Goal: Find specific page/section: Find specific page/section

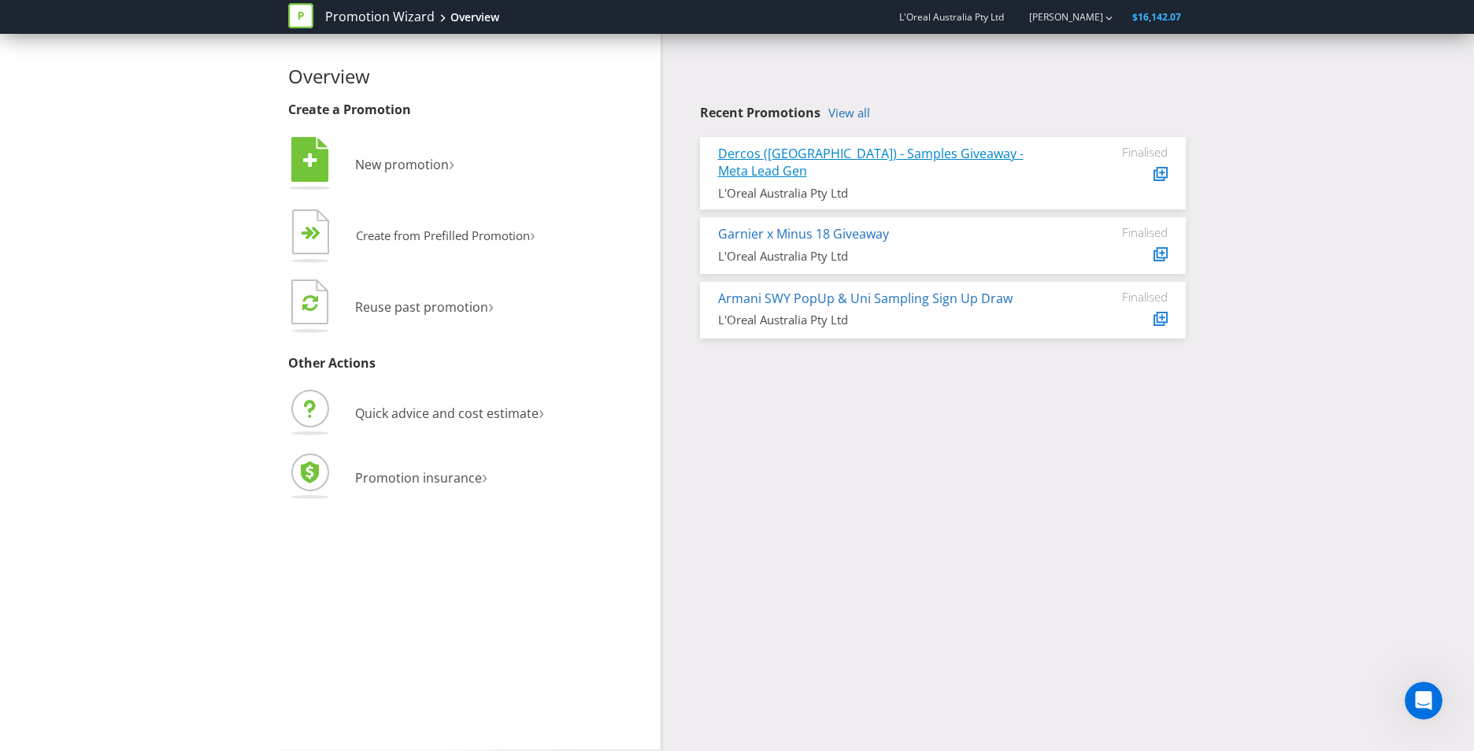
click at [908, 151] on link "Dercos ([GEOGRAPHIC_DATA]) - Samples Giveaway - Meta Lead Gen" at bounding box center [870, 162] width 305 height 35
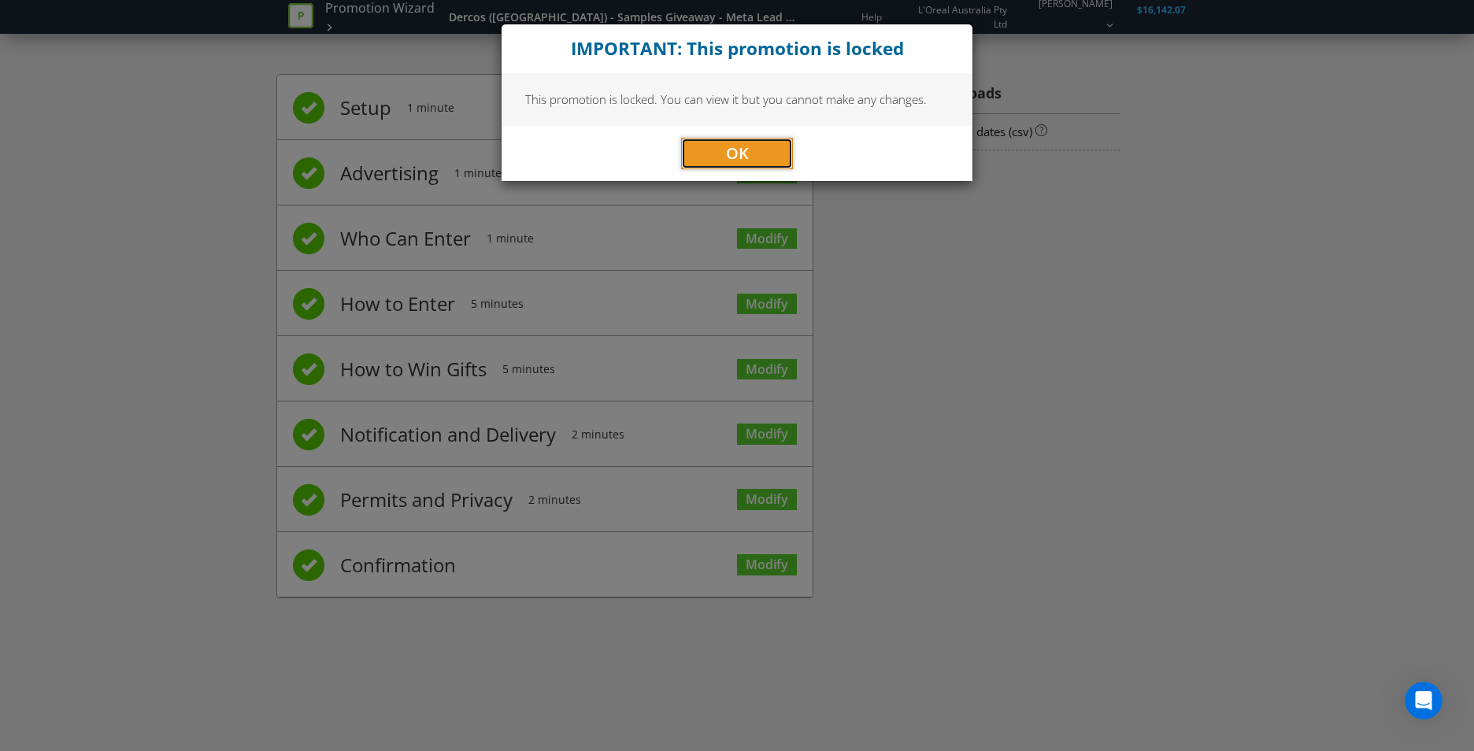
click at [768, 165] on button "OK" at bounding box center [737, 153] width 112 height 31
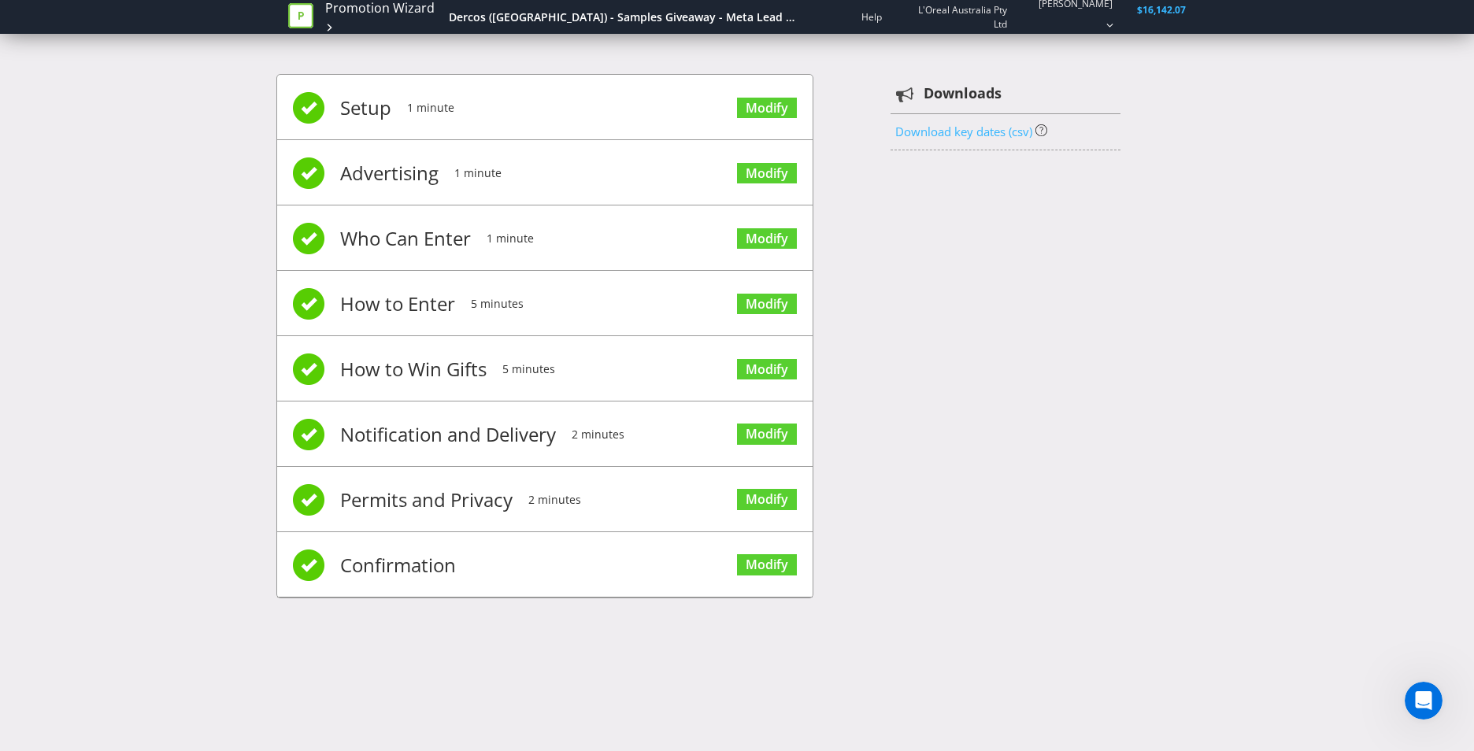
click at [944, 128] on link "Download key dates (csv)" at bounding box center [963, 132] width 137 height 16
drag, startPoint x: 1053, startPoint y: 455, endPoint x: 1033, endPoint y: 450, distance: 21.0
click at [1050, 456] on div "Setup 1 minute Modify Advertising 1 minute Modify Who Can Enter 1 minute Modify…" at bounding box center [736, 343] width 921 height 587
click at [307, 13] on icon at bounding box center [300, 15] width 25 height 25
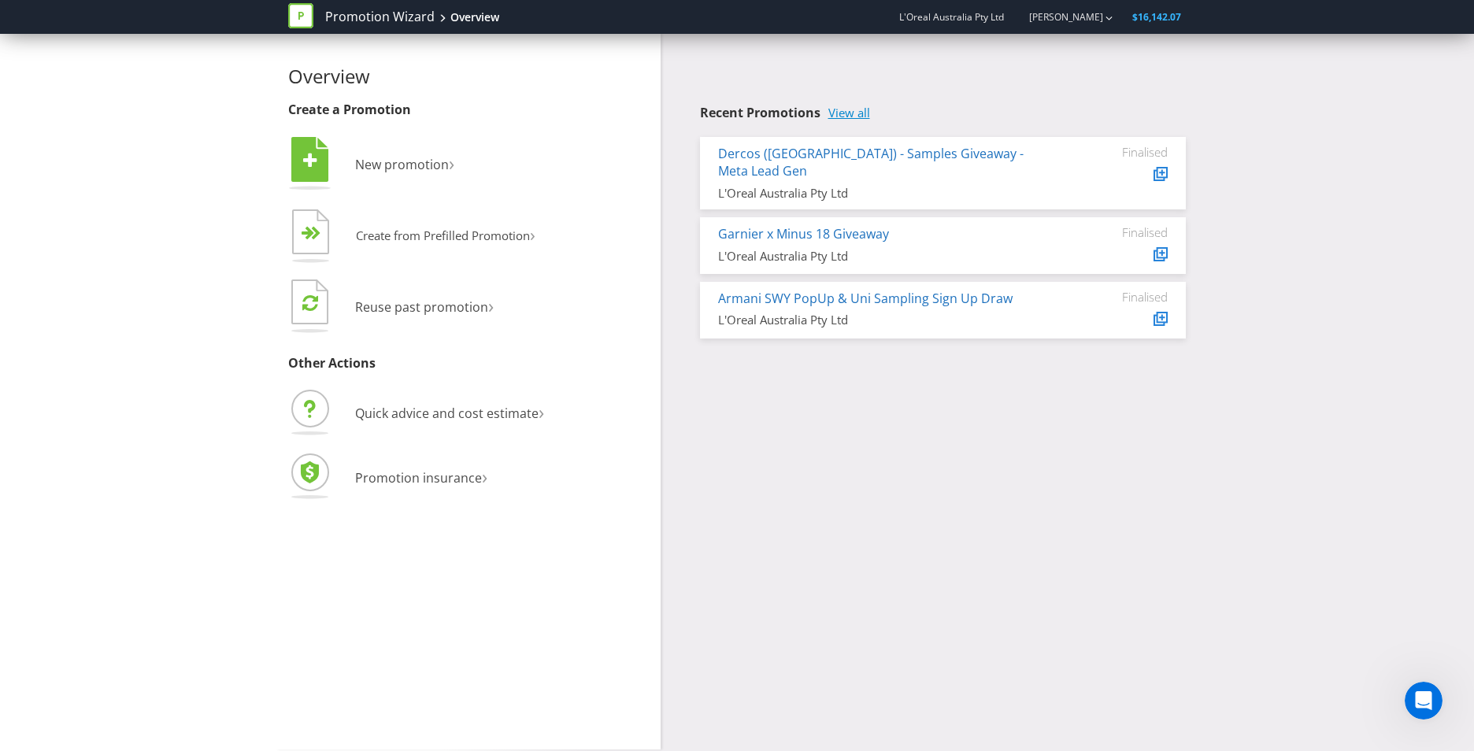
click at [866, 117] on link "View all" at bounding box center [849, 112] width 42 height 13
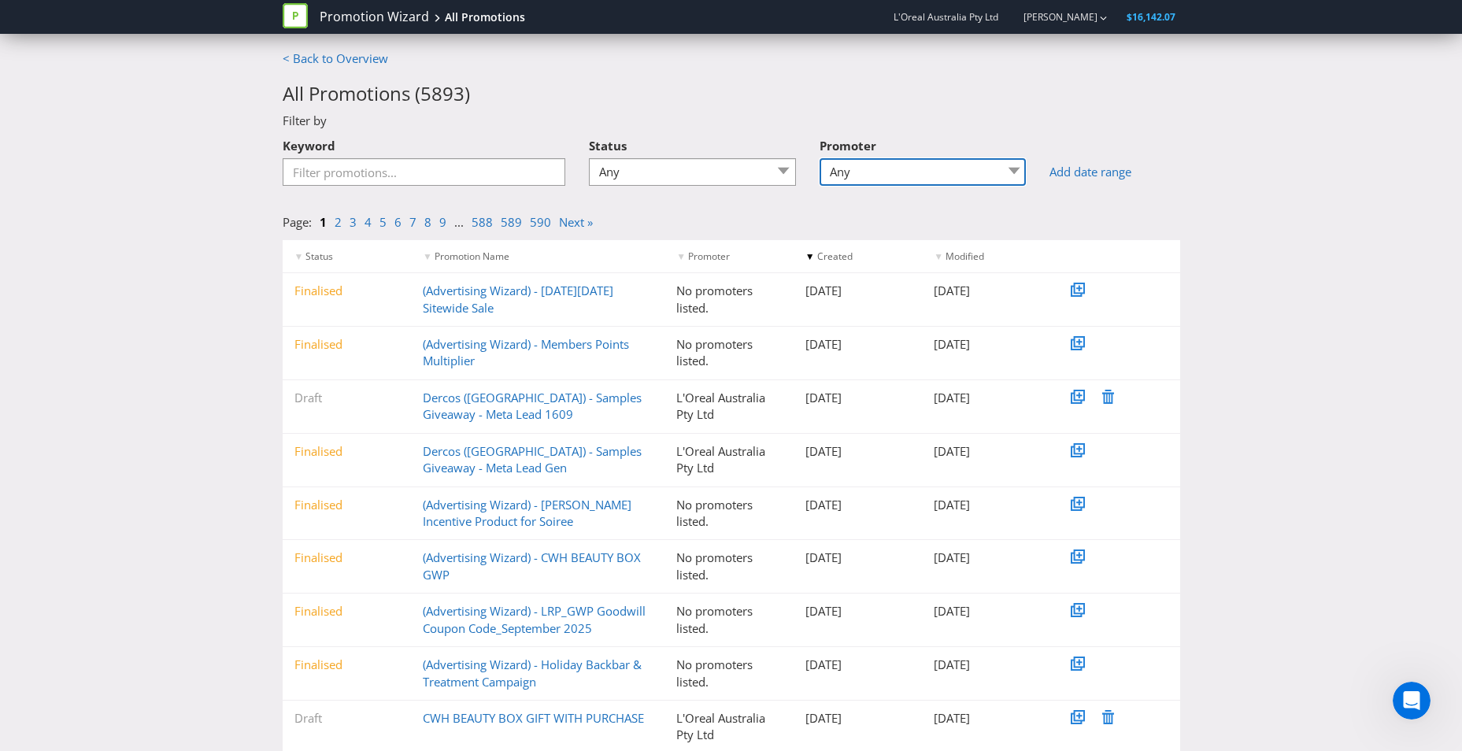
click at [867, 160] on select "Any COMPANY NAME CW Media PTY LTD ePharmacy Group Pty Limited HEAD STUDIO L'ore…" at bounding box center [923, 172] width 207 height 28
click at [756, 177] on select "Any Draft Under review Unlocked for amendments Amendments submitted Finalised" at bounding box center [692, 172] width 207 height 28
select select "5"
click at [594, 158] on select "Any Draft Under review Unlocked for amendments Amendments submitted Finalised" at bounding box center [692, 172] width 207 height 28
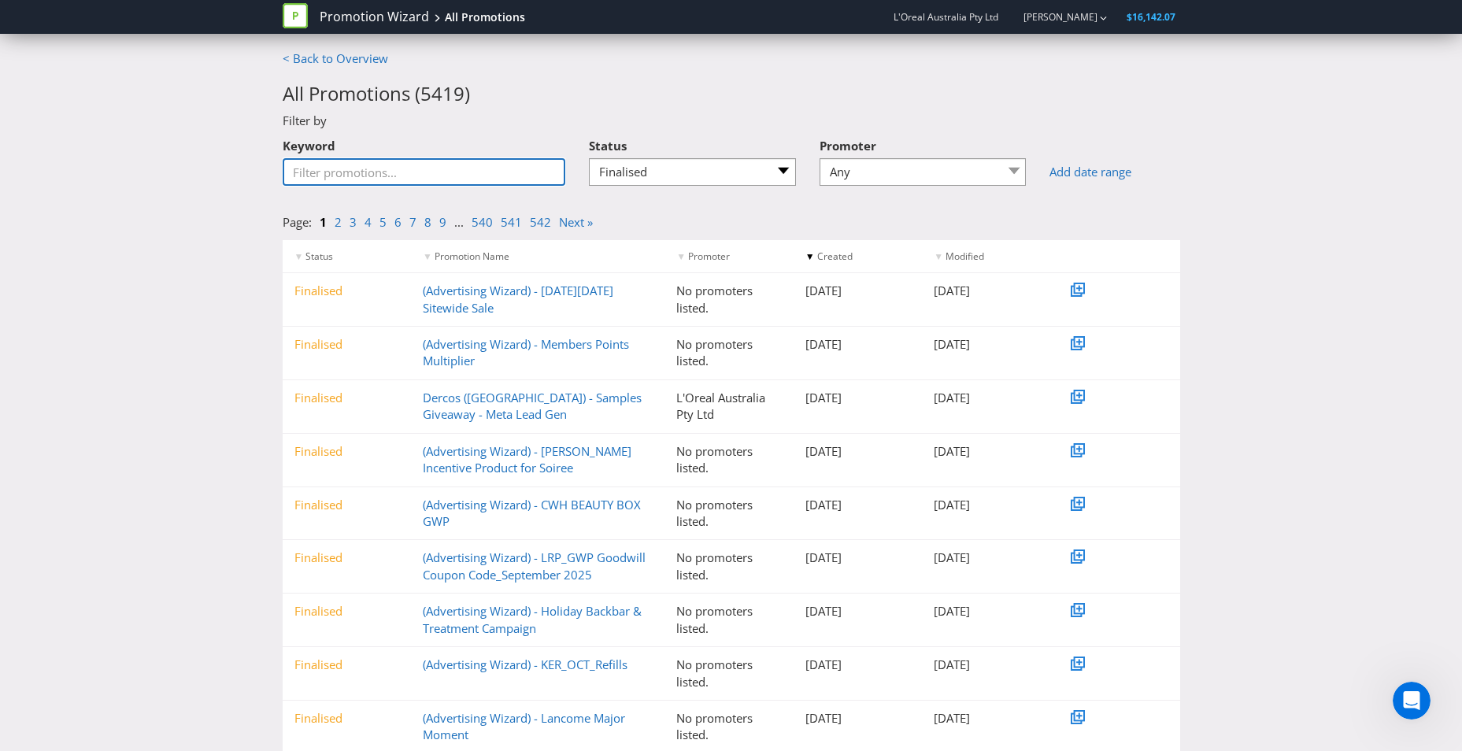
click at [386, 181] on input "Keyword" at bounding box center [424, 172] width 283 height 28
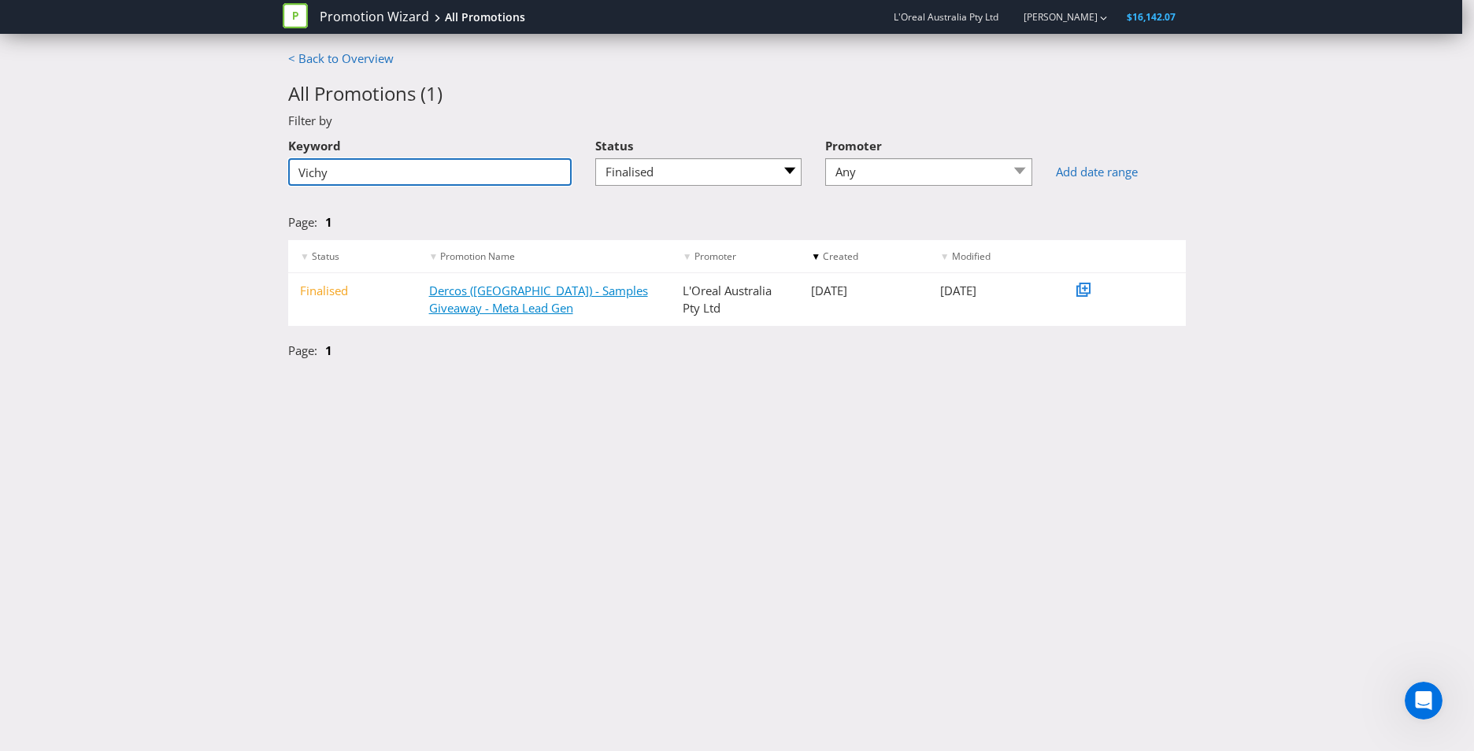
type input "Vichy"
click at [443, 308] on link "Dercos ([GEOGRAPHIC_DATA]) - Samples Giveaway - Meta Lead Gen" at bounding box center [538, 299] width 219 height 32
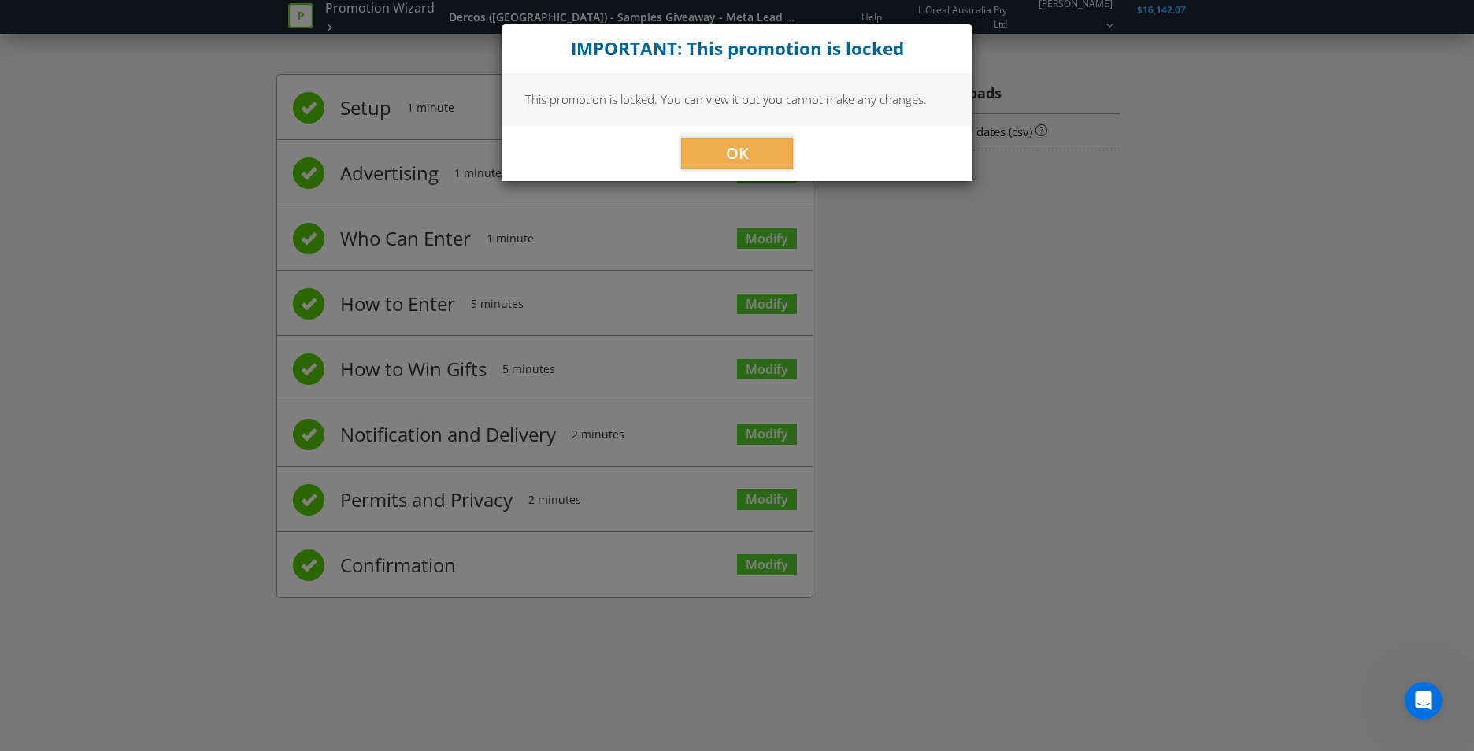
click at [739, 135] on div "OK" at bounding box center [737, 153] width 471 height 55
click at [720, 151] on button "OK" at bounding box center [737, 153] width 112 height 31
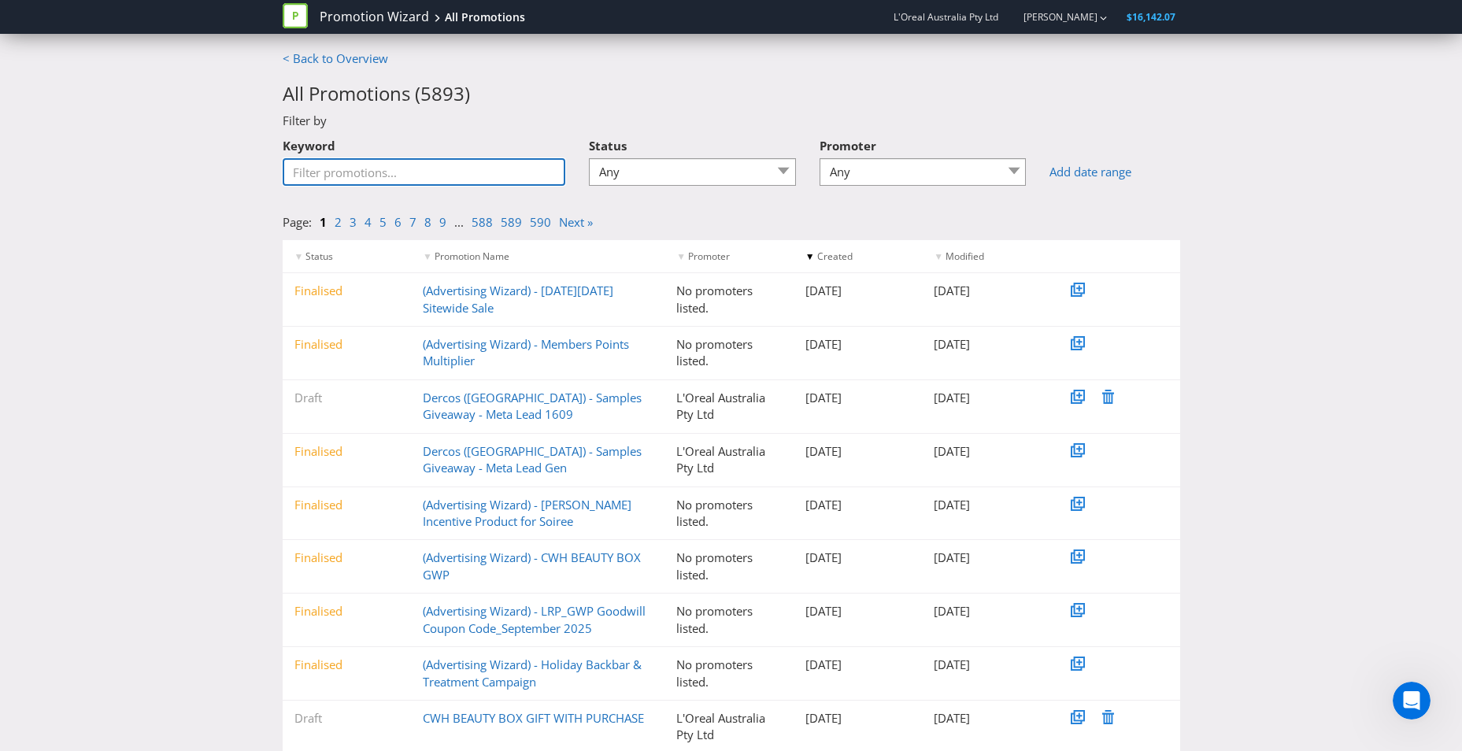
click at [343, 168] on input "Keyword" at bounding box center [424, 172] width 283 height 28
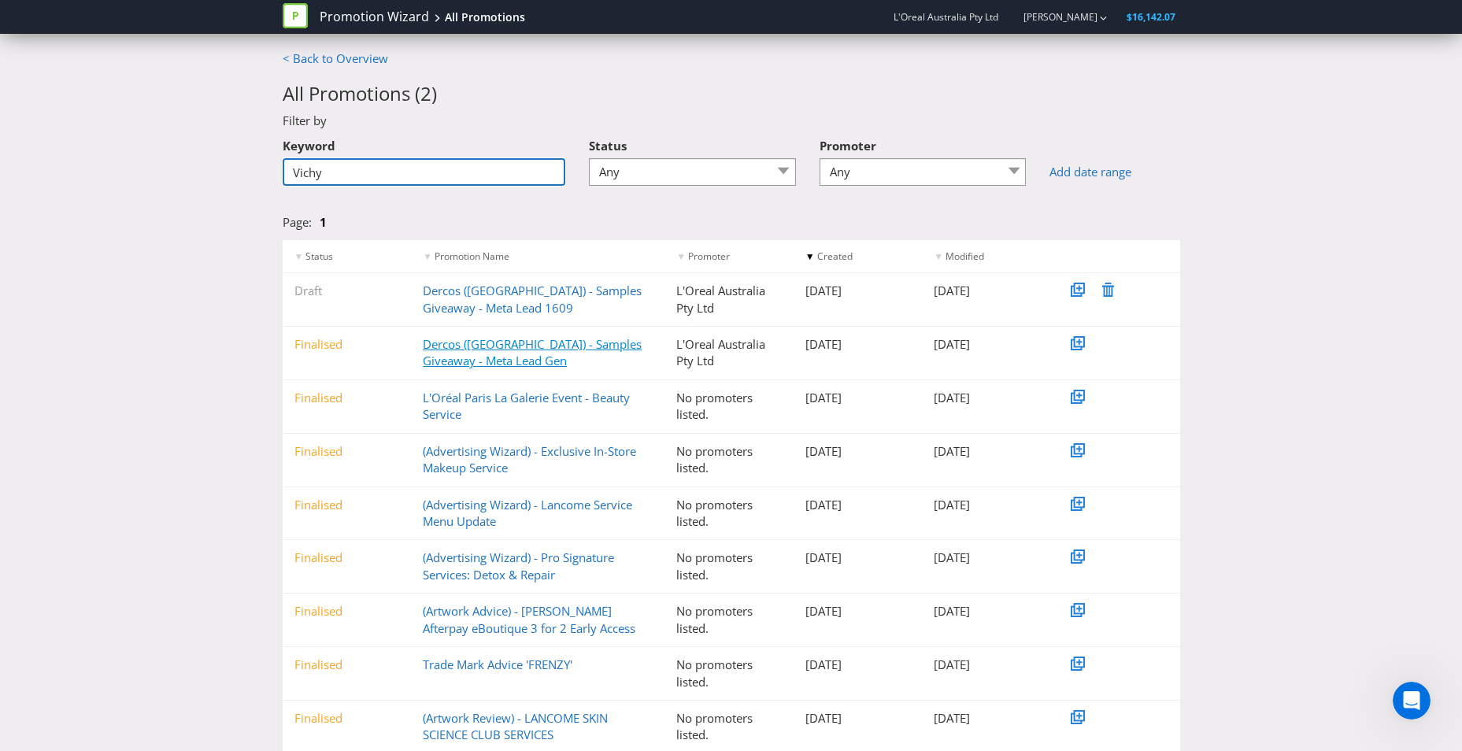
type input "Vichy"
click at [494, 346] on link "Dercos ([GEOGRAPHIC_DATA]) - Samples Giveaway - Meta Lead Gen" at bounding box center [532, 352] width 219 height 32
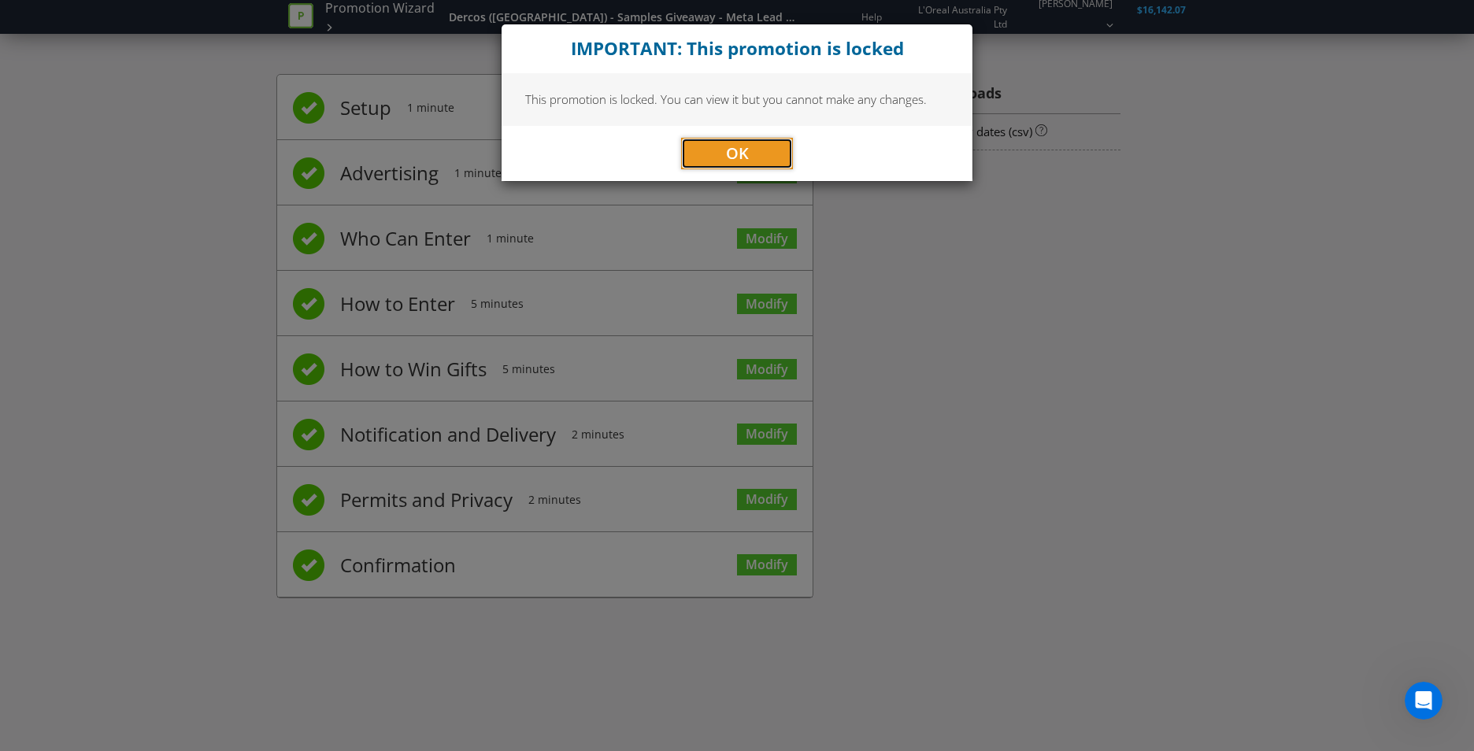
click at [771, 156] on button "OK" at bounding box center [737, 153] width 112 height 31
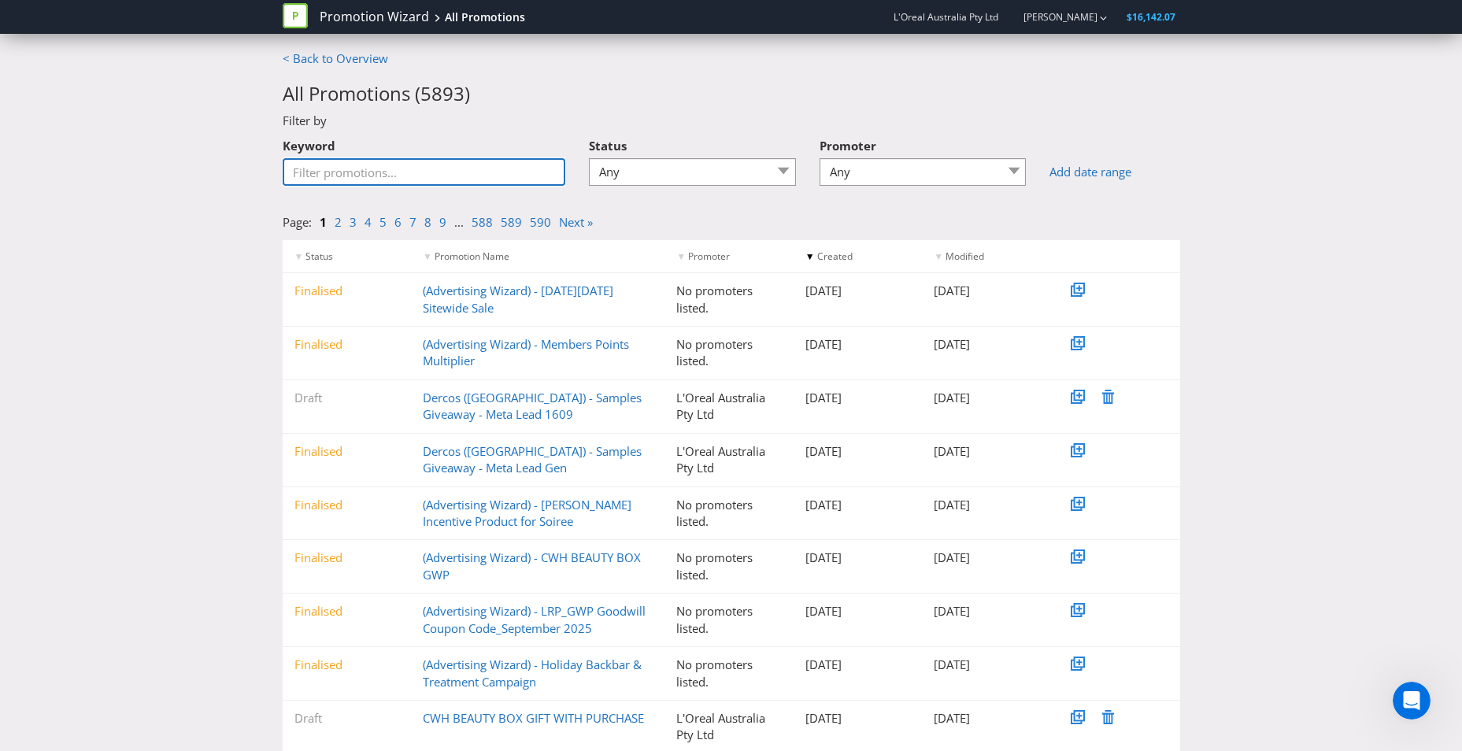
click at [387, 172] on input "Keyword" at bounding box center [424, 172] width 283 height 28
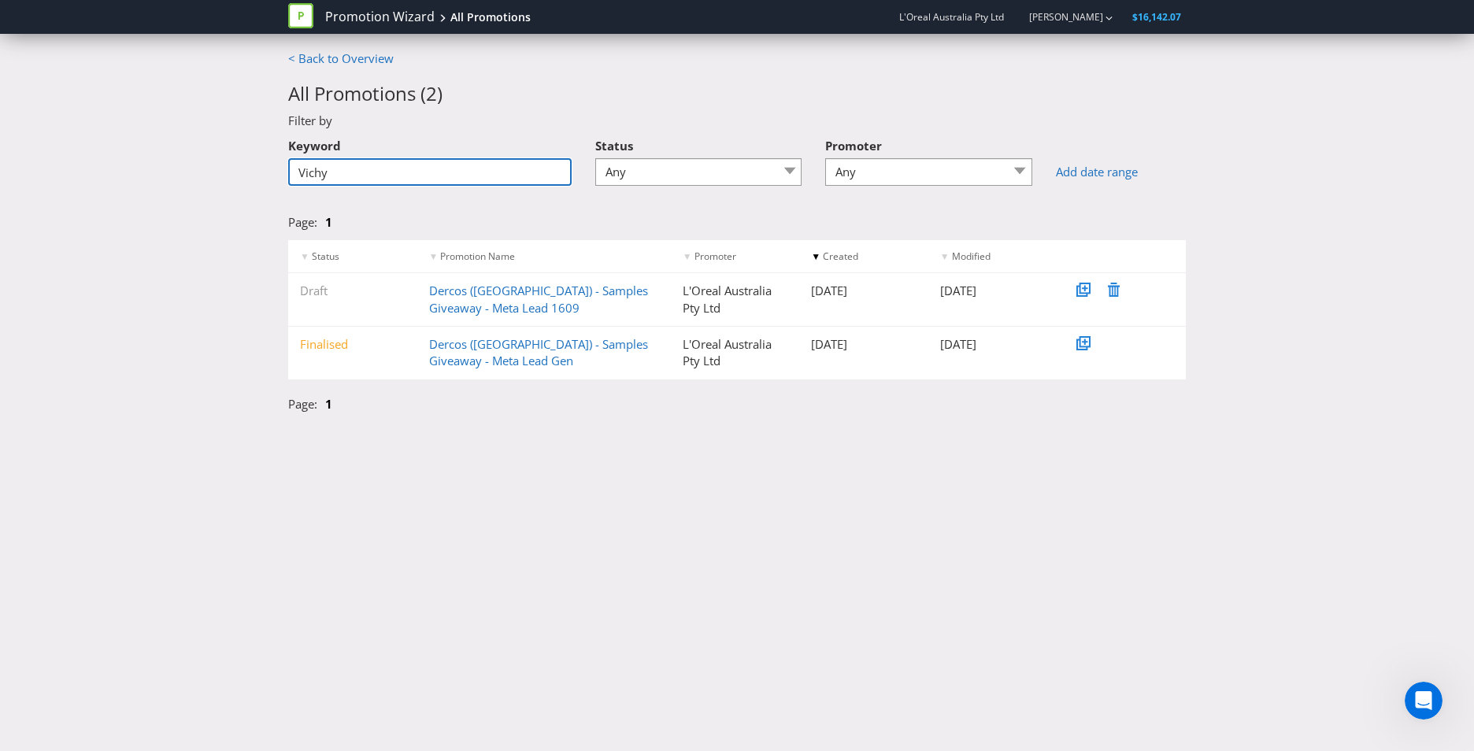
type input "Vichy"
click at [453, 350] on link "Dercos ([GEOGRAPHIC_DATA]) - Samples Giveaway - Meta Lead Gen" at bounding box center [538, 352] width 219 height 32
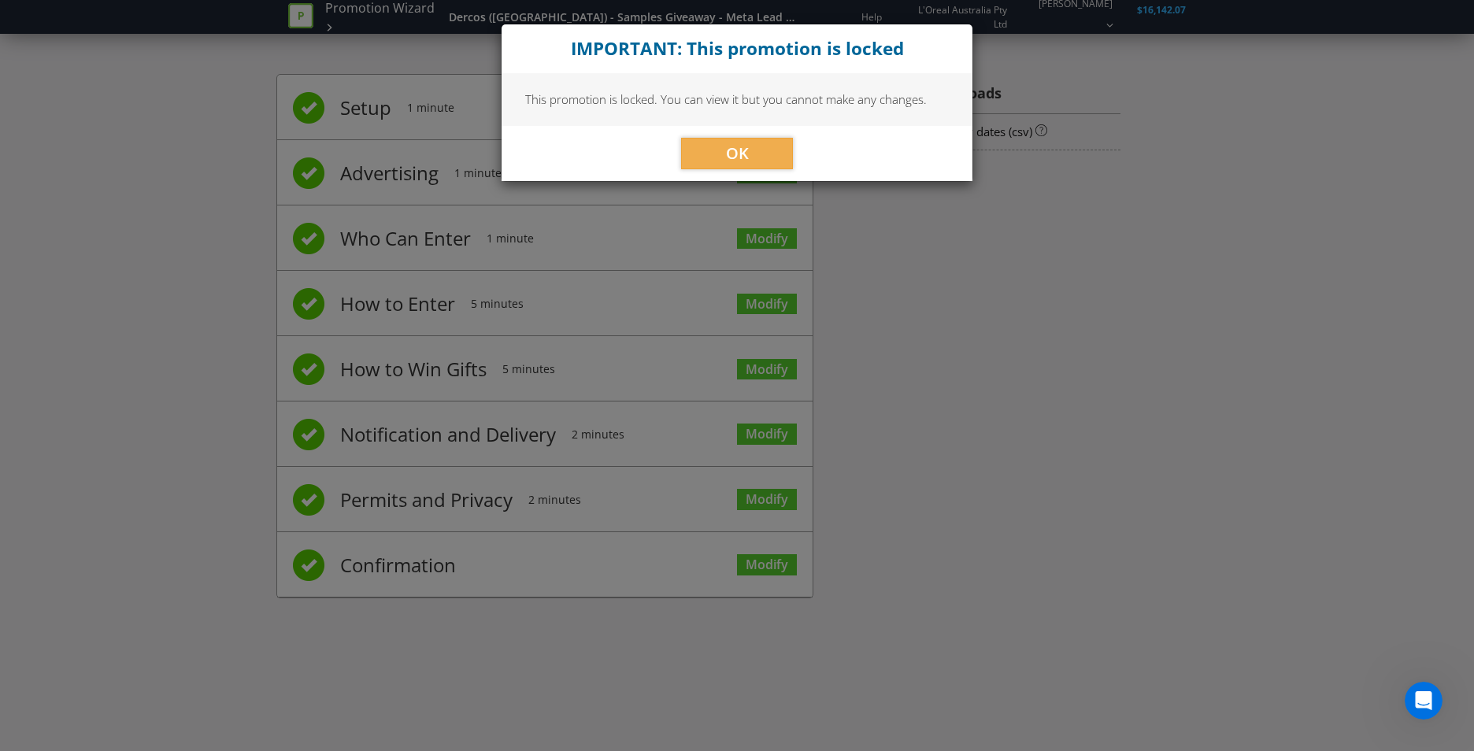
click at [796, 128] on div "OK" at bounding box center [737, 153] width 471 height 55
click at [786, 147] on button "OK" at bounding box center [737, 153] width 112 height 31
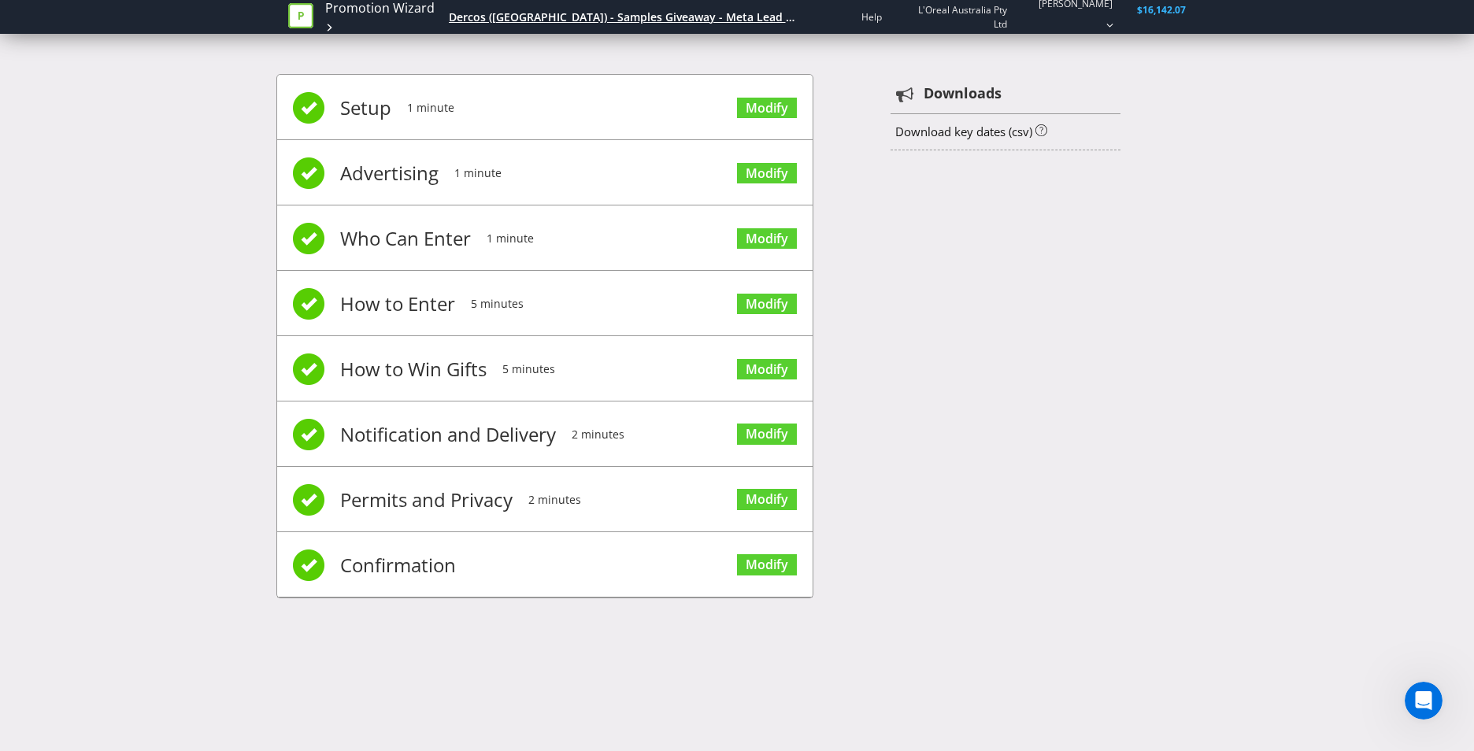
click at [614, 13] on div "Dercos ([GEOGRAPHIC_DATA]) - Samples Giveaway - Meta Lead Gen" at bounding box center [625, 17] width 353 height 16
click at [618, 18] on div "Dercos ([GEOGRAPHIC_DATA]) - Samples Giveaway - Meta Lead Gen" at bounding box center [625, 17] width 353 height 16
click at [407, 12] on link "Promotion Wizard" at bounding box center [379, 8] width 109 height 18
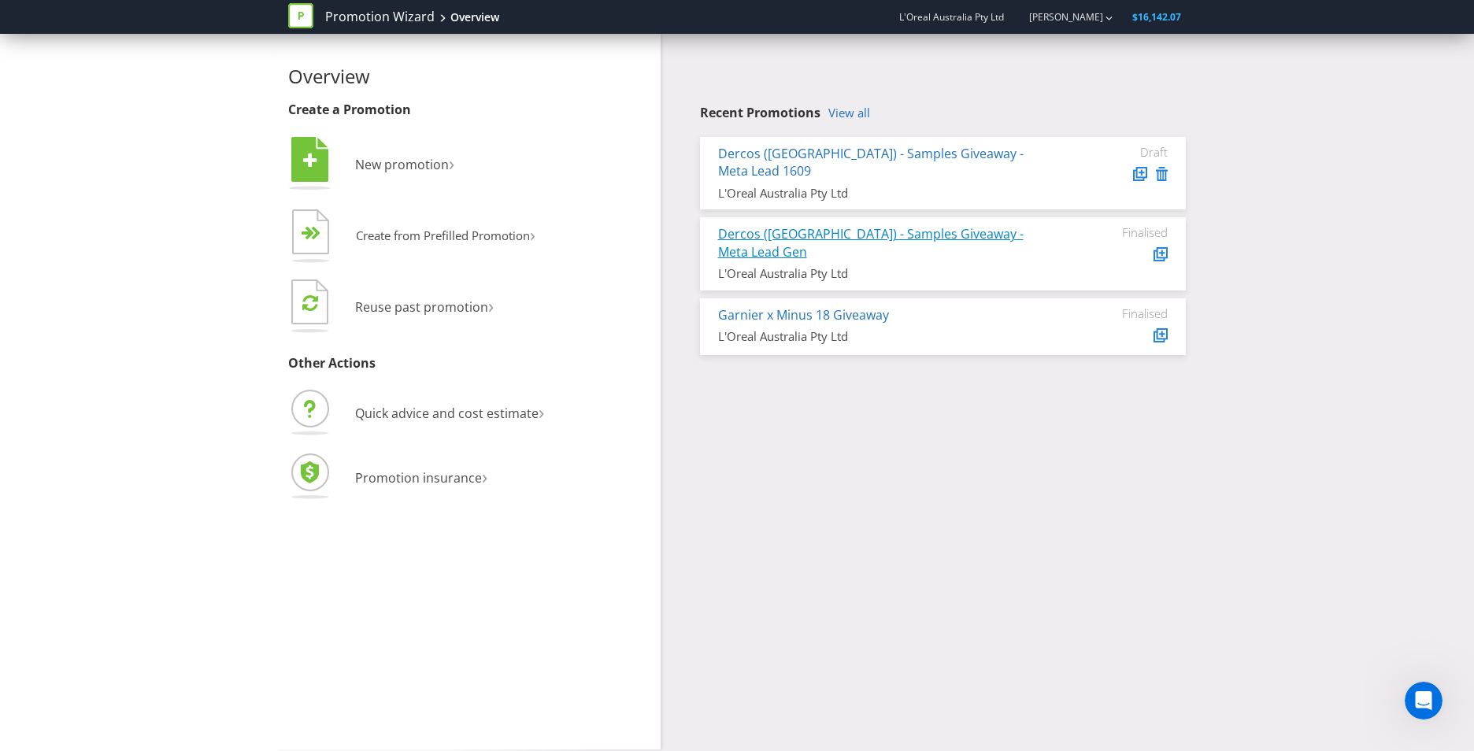
click at [877, 225] on link "Dercos ([GEOGRAPHIC_DATA]) - Samples Giveaway - Meta Lead Gen" at bounding box center [870, 242] width 305 height 35
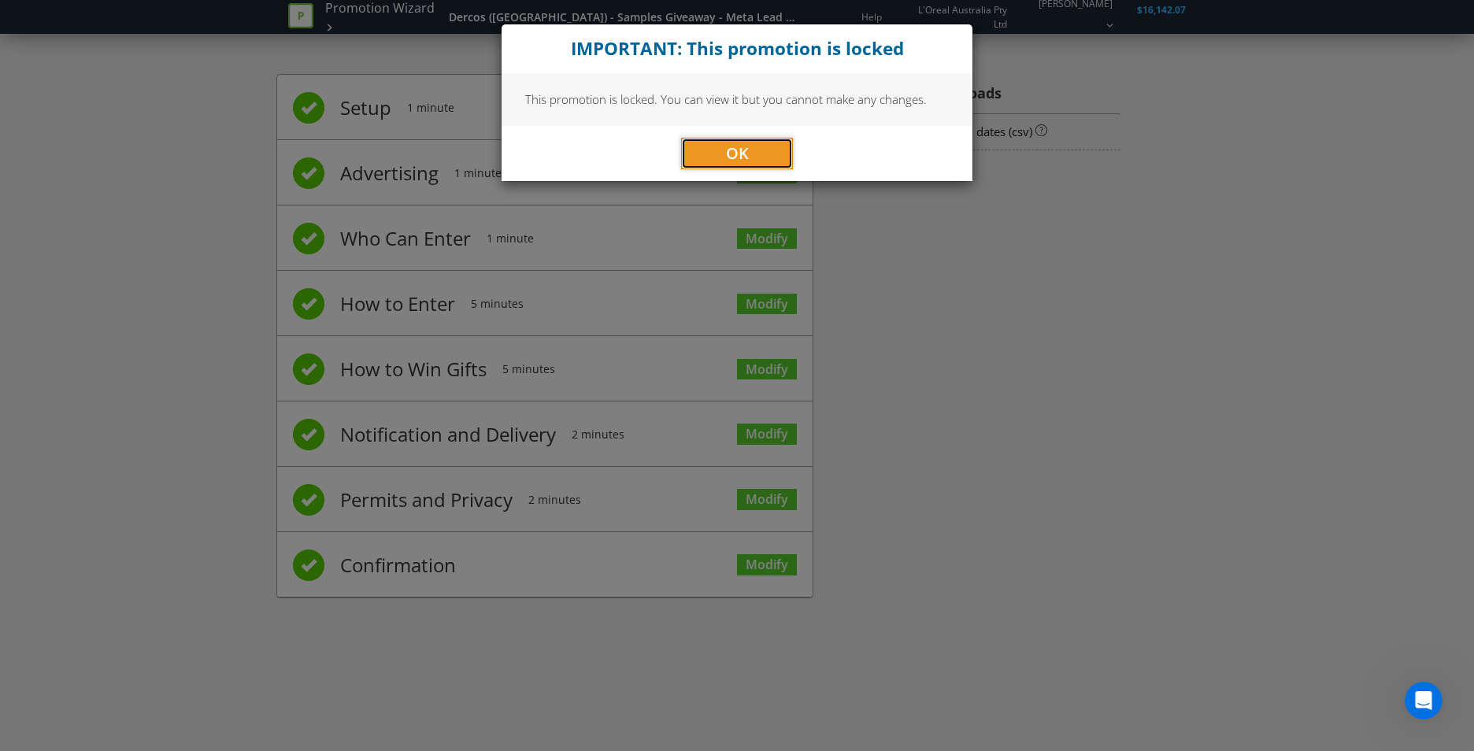
click at [762, 146] on button "OK" at bounding box center [737, 153] width 112 height 31
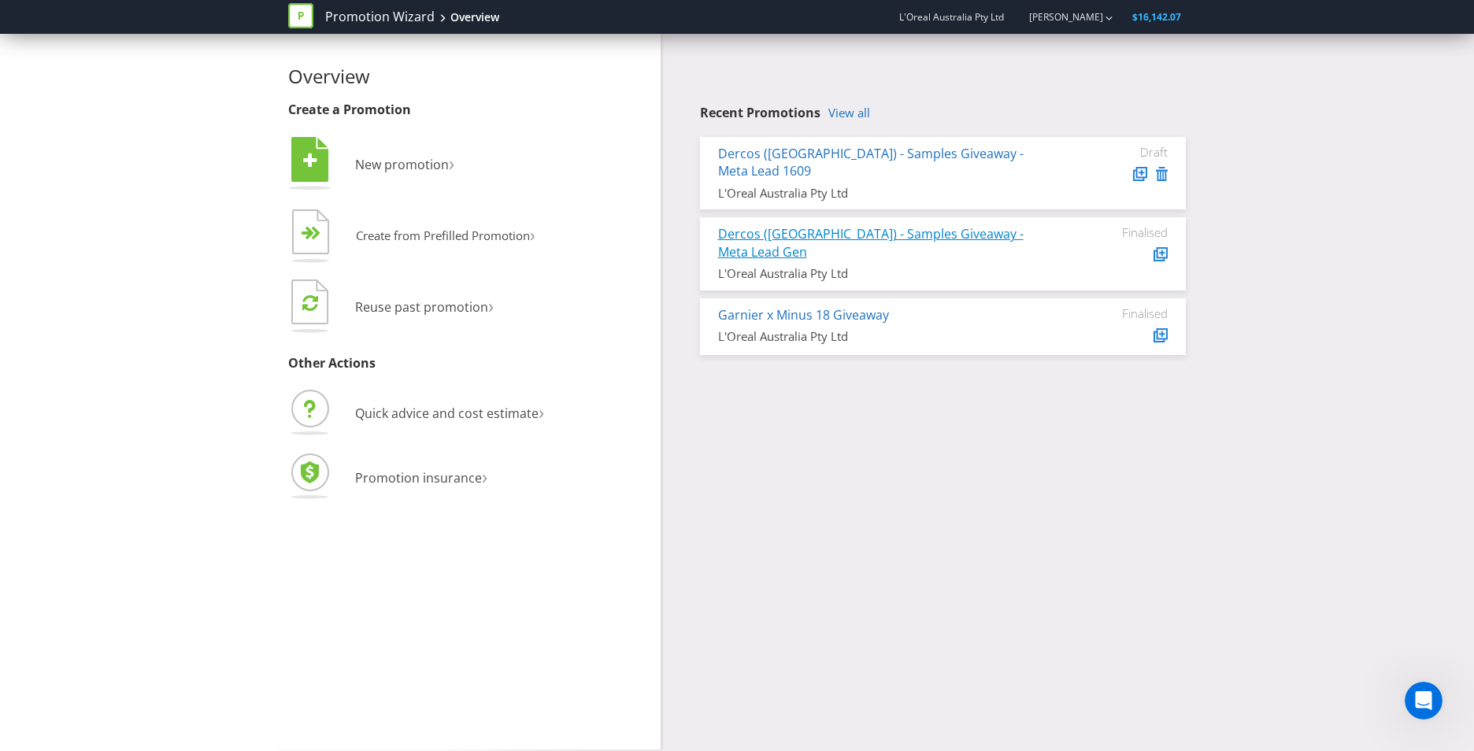
click at [946, 225] on link "Dercos ([GEOGRAPHIC_DATA]) - Samples Giveaway - Meta Lead Gen" at bounding box center [870, 242] width 305 height 35
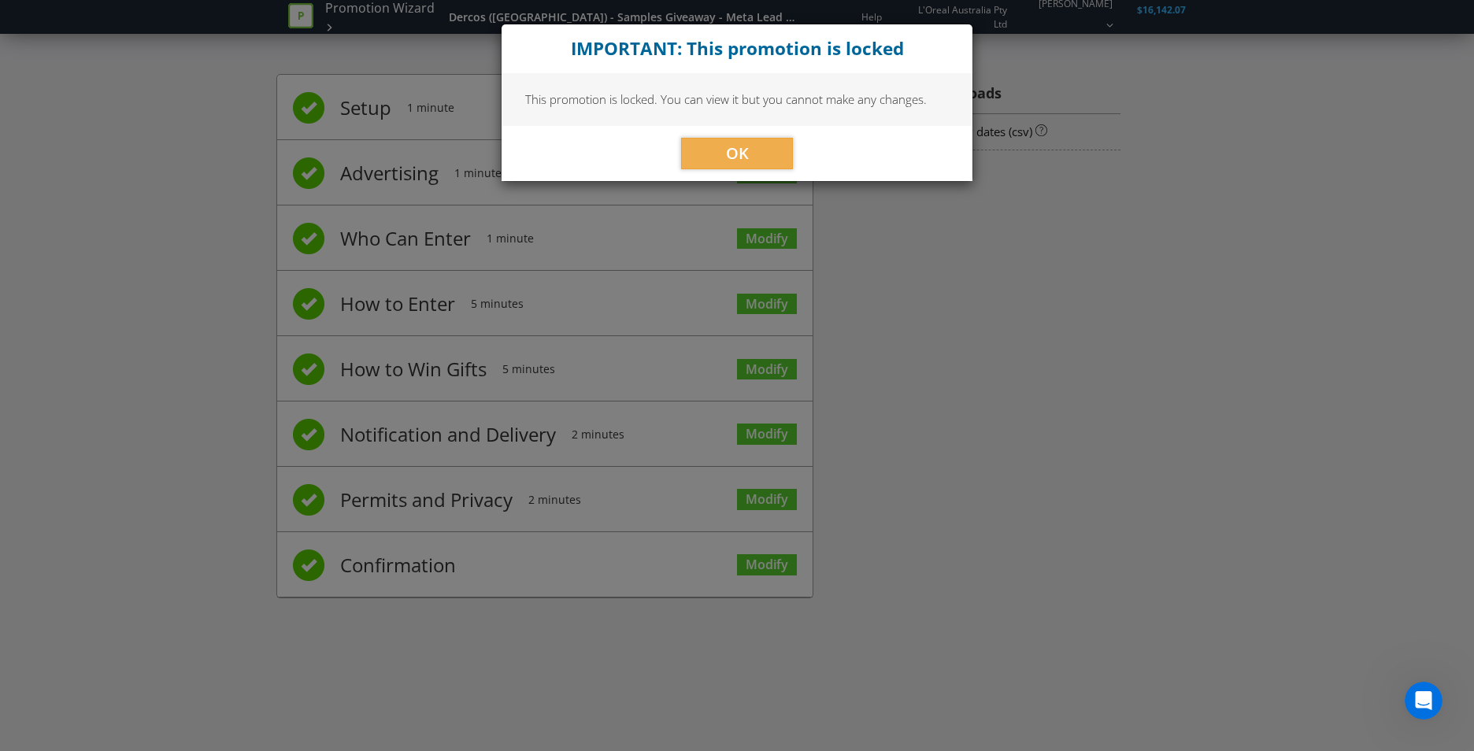
drag, startPoint x: 1271, startPoint y: 425, endPoint x: 1232, endPoint y: 417, distance: 39.4
click at [1253, 420] on div "IMPORTANT: This promotion is locked This promotion is locked. You can view it b…" at bounding box center [737, 375] width 1474 height 751
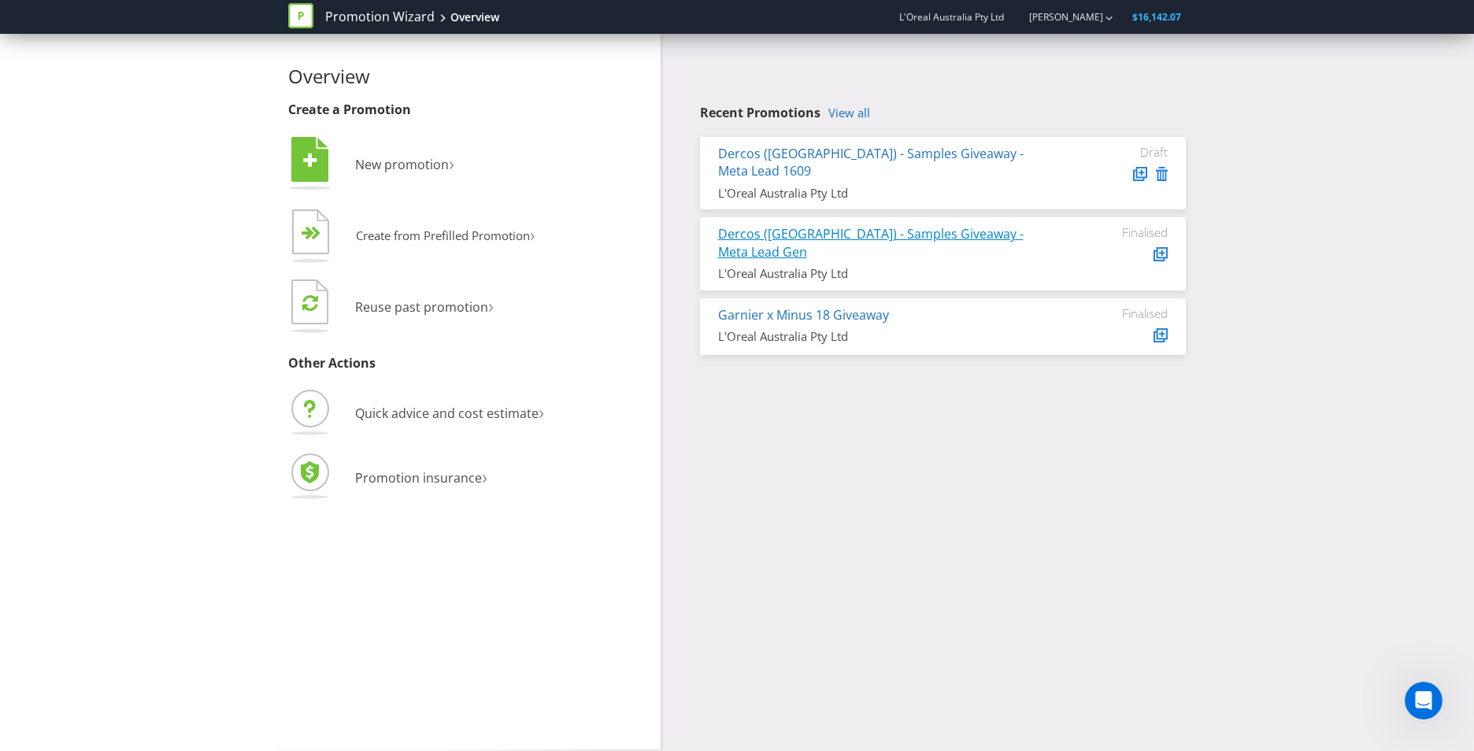
click at [876, 225] on link "Dercos ([GEOGRAPHIC_DATA]) - Samples Giveaway - Meta Lead Gen" at bounding box center [870, 242] width 305 height 35
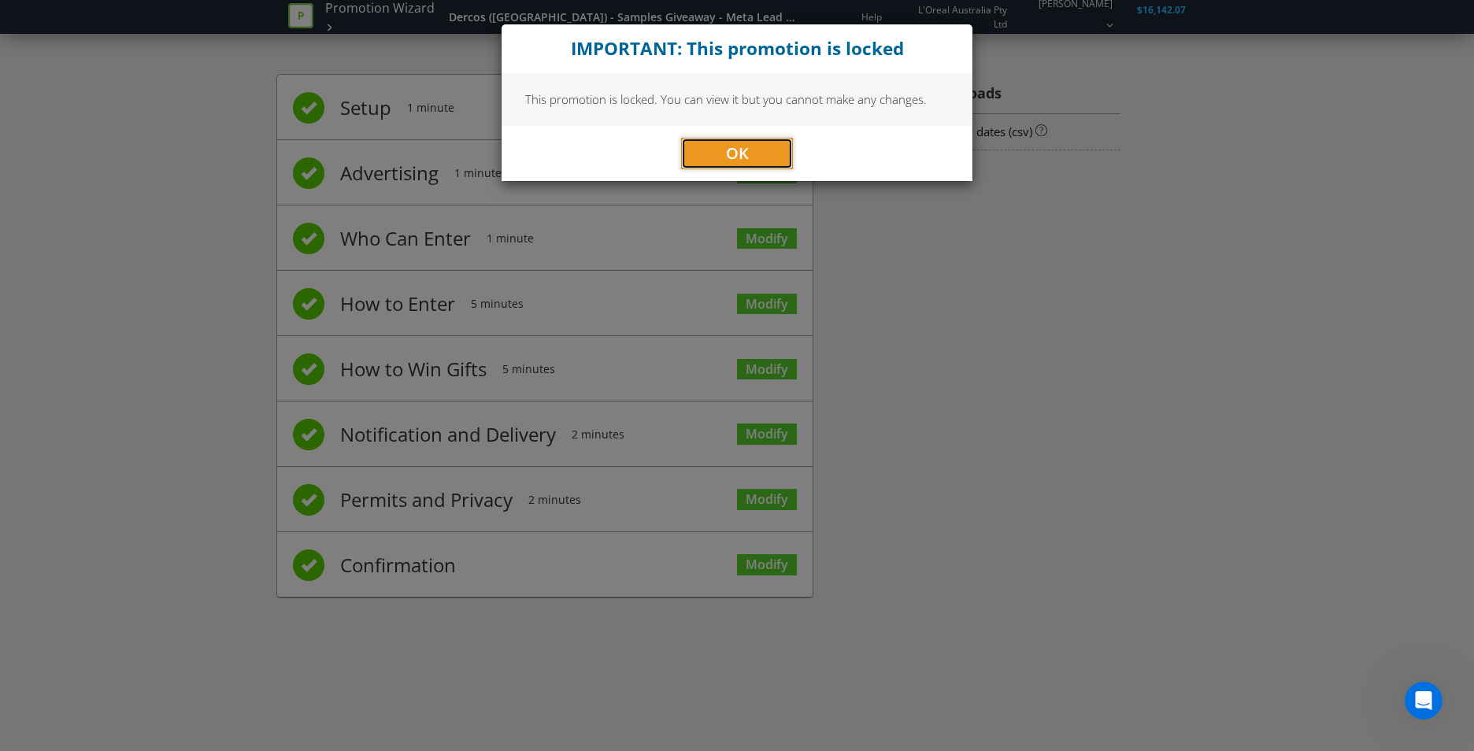
click at [702, 146] on button "OK" at bounding box center [737, 153] width 112 height 31
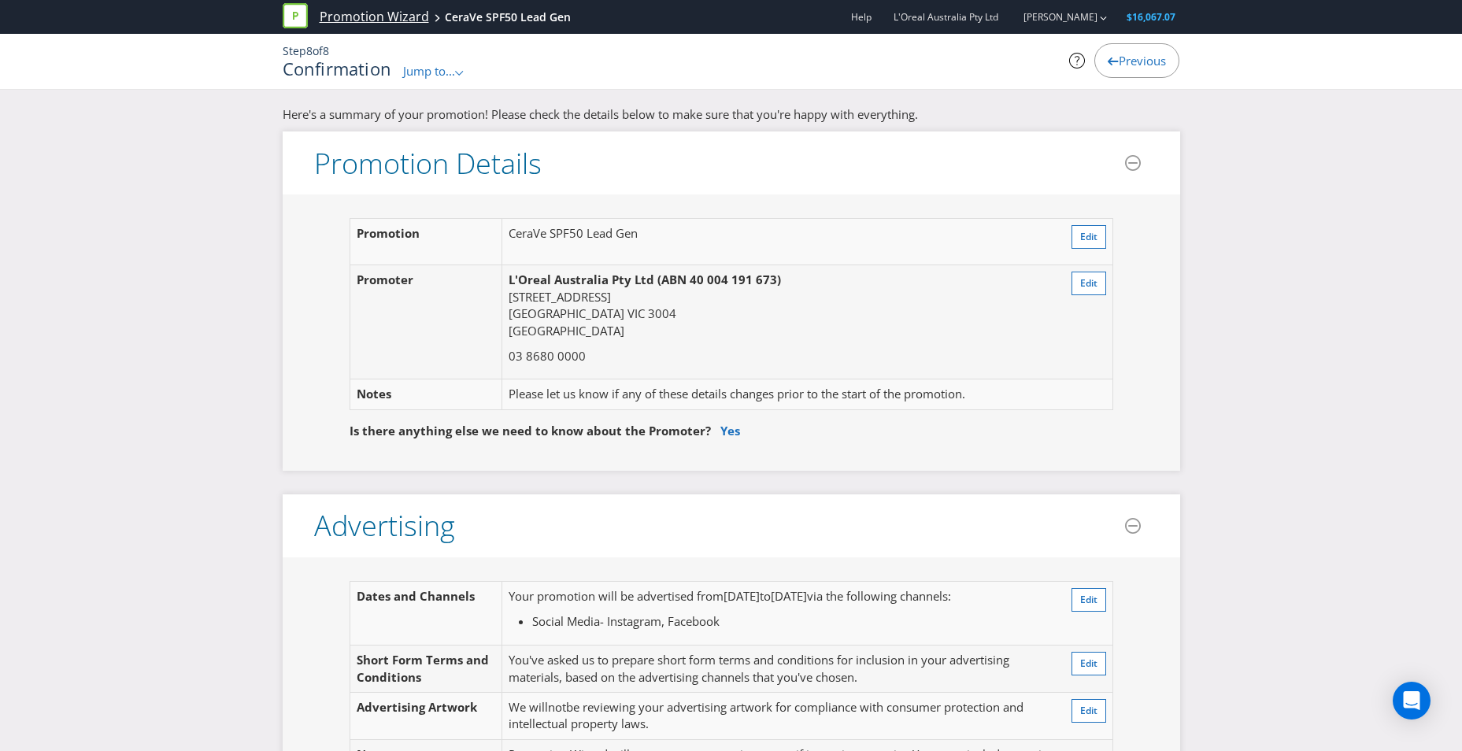
click at [376, 17] on link "Promotion Wizard" at bounding box center [374, 17] width 109 height 18
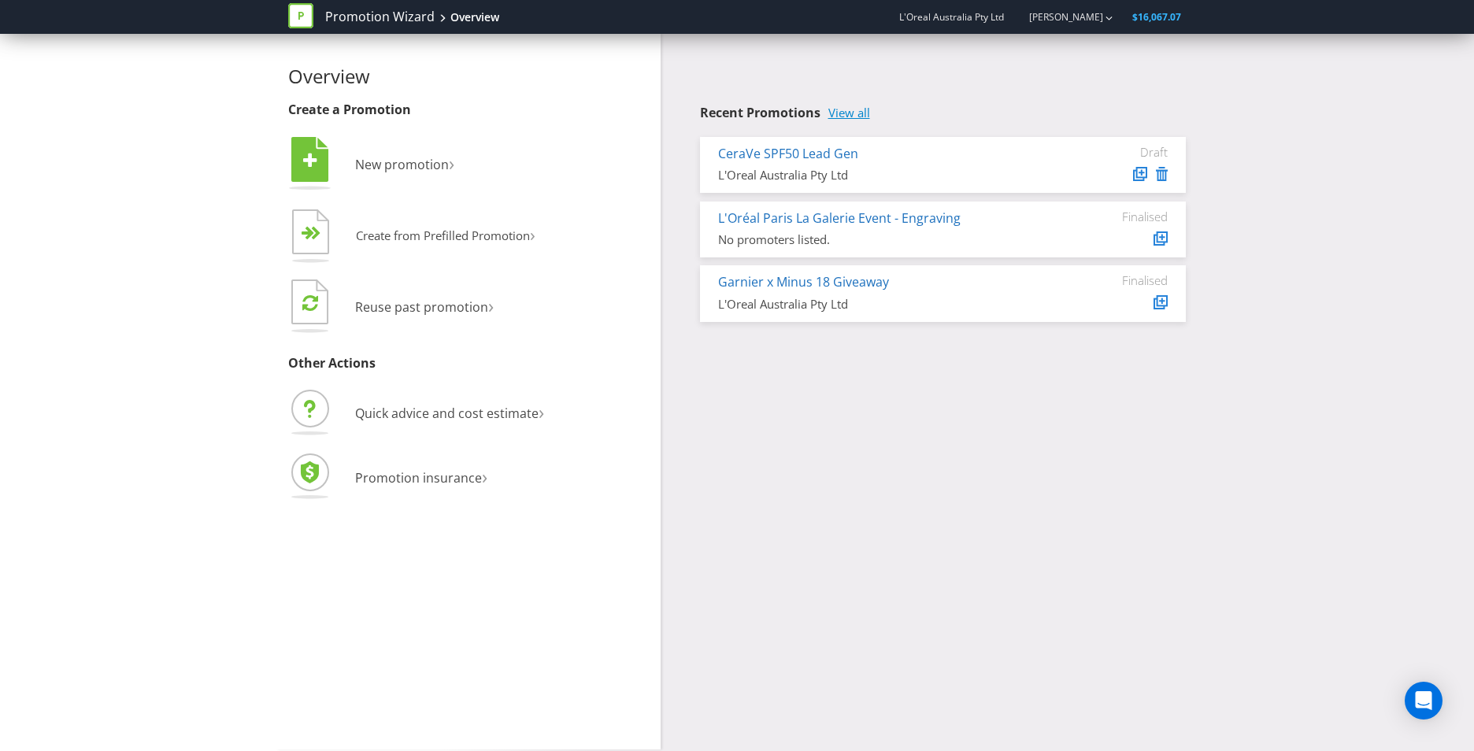
click at [857, 113] on link "View all" at bounding box center [849, 112] width 42 height 13
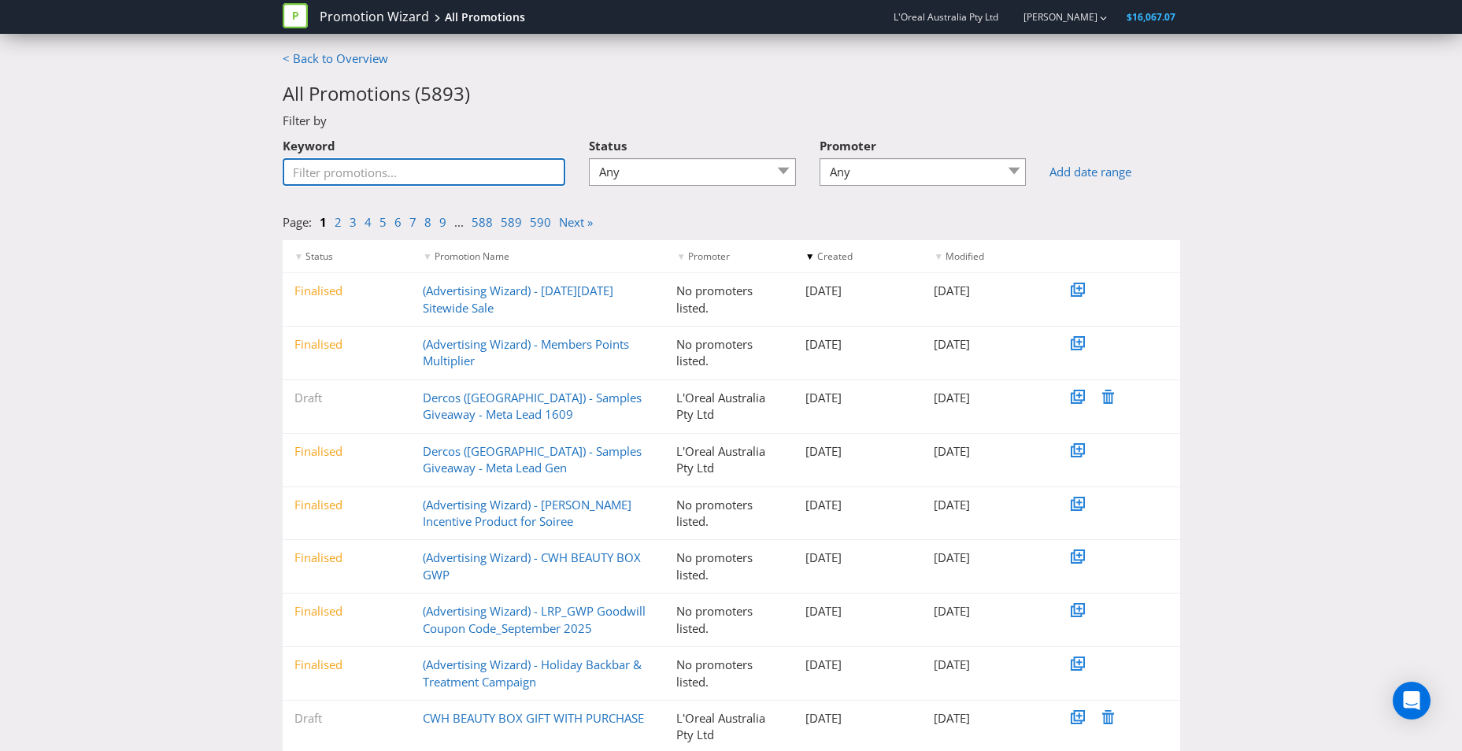
click at [482, 175] on input "Keyword" at bounding box center [424, 172] width 283 height 28
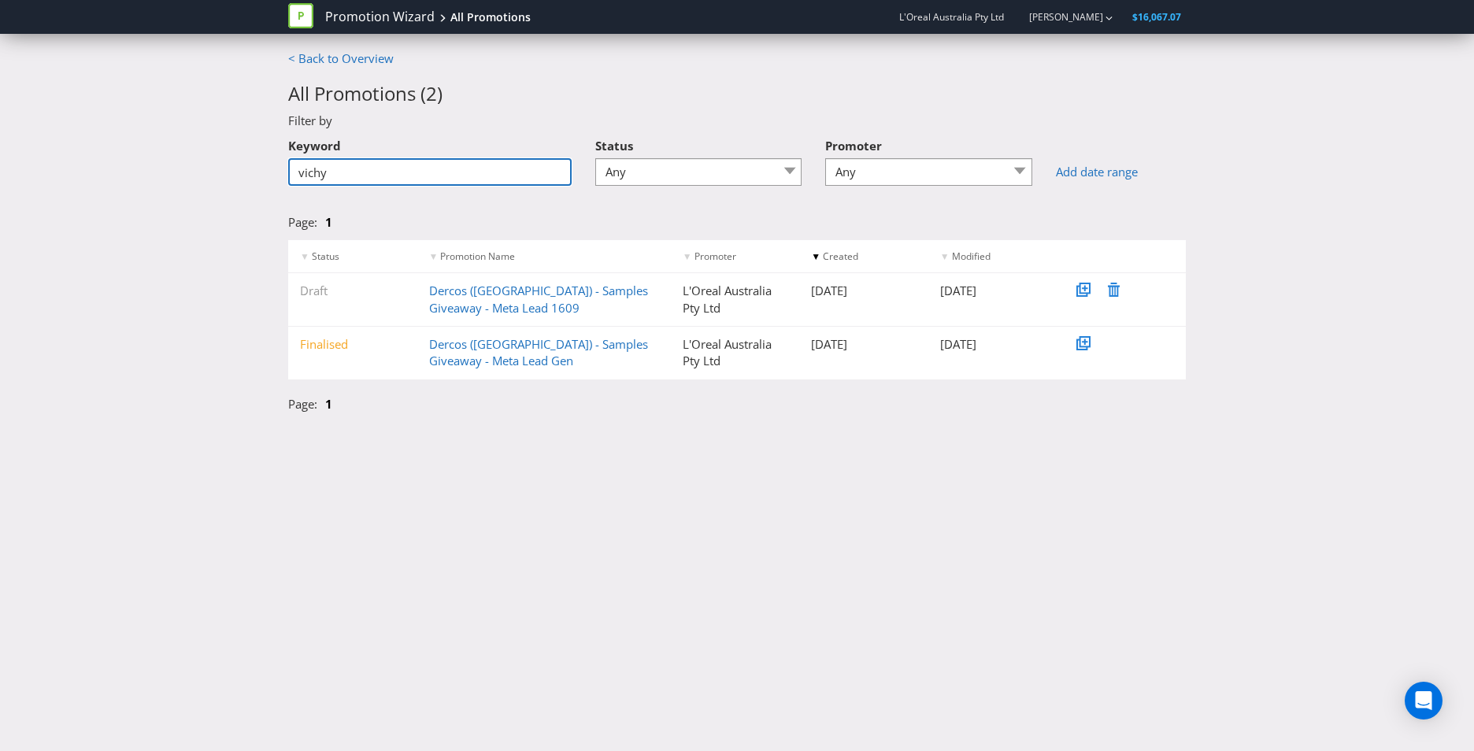
type input "vichy"
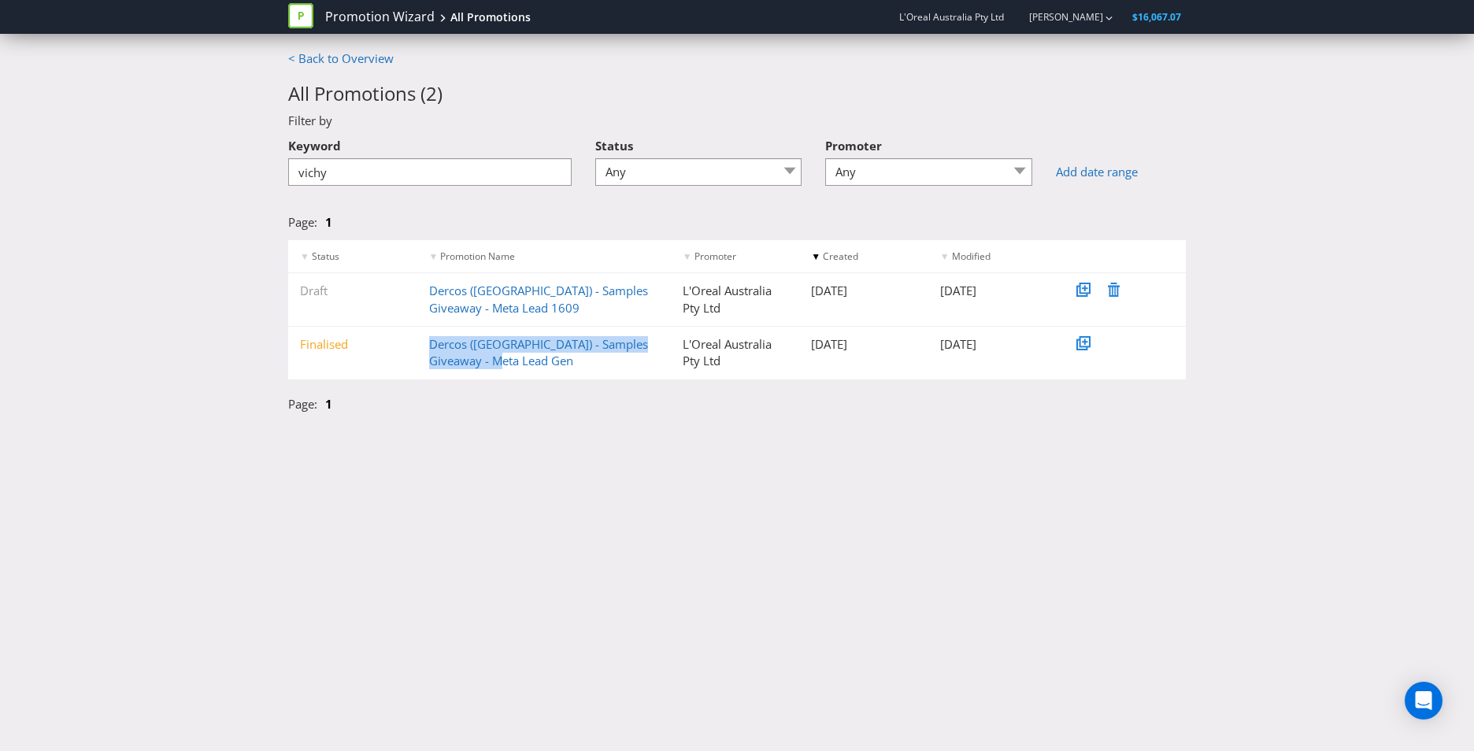
drag, startPoint x: 411, startPoint y: 342, endPoint x: 502, endPoint y: 359, distance: 92.0
click at [502, 359] on div "Finalised Dercos ([GEOGRAPHIC_DATA]) - Samples Giveaway - Meta Lead Gen L'Oreal…" at bounding box center [737, 353] width 898 height 53
copy div "Dercos ([GEOGRAPHIC_DATA]) - Samples Giveaway - Meta Lead Gen"
drag, startPoint x: 868, startPoint y: 493, endPoint x: 713, endPoint y: 496, distance: 154.3
click at [866, 492] on div "Promotion Wizard All Promotions L'Oreal Australia Pty Ltd [PERSON_NAME] $16,067…" at bounding box center [737, 375] width 1474 height 751
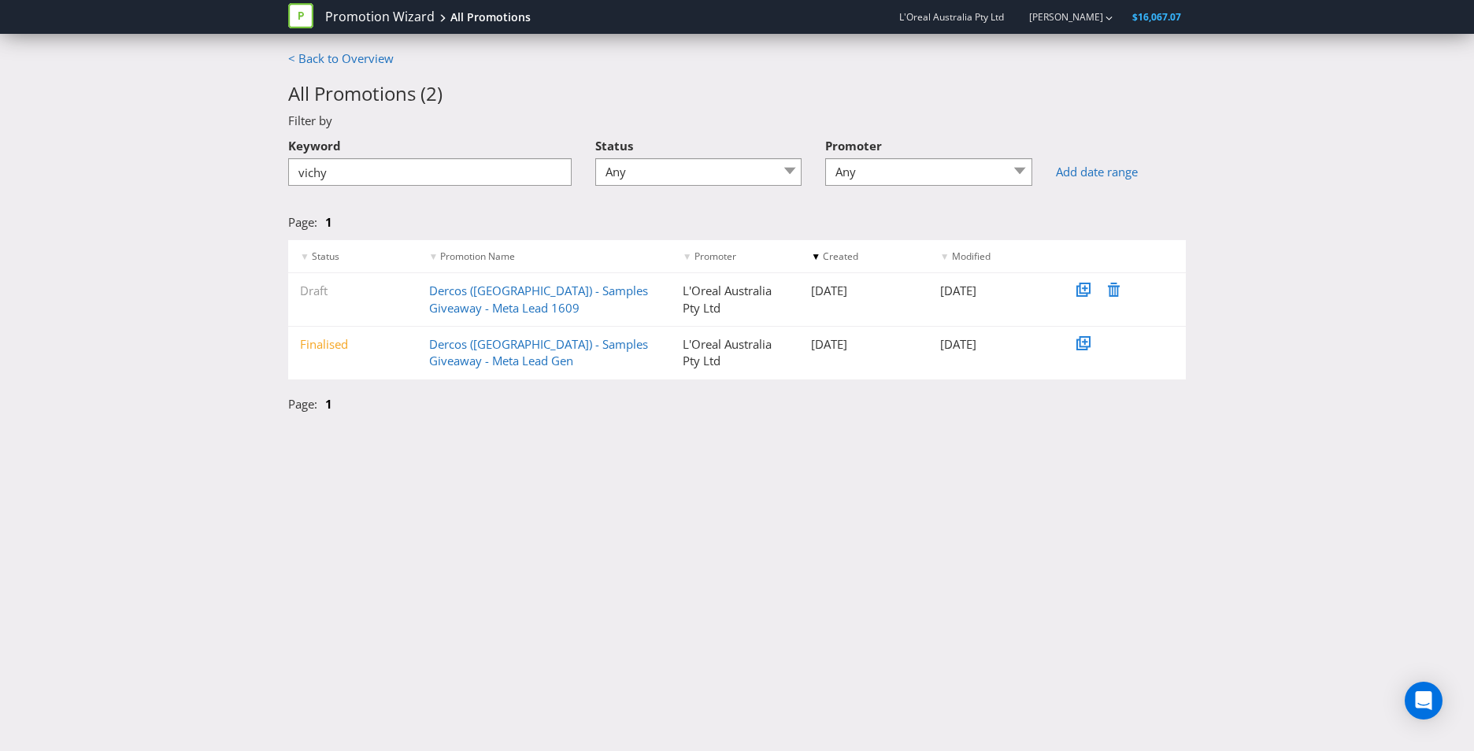
click at [376, 496] on div "Promotion Wizard All Promotions L'Oreal Australia Pty Ltd [PERSON_NAME] $16,067…" at bounding box center [737, 375] width 1474 height 751
click at [496, 594] on div "Promotion Wizard All Promotions L'Oreal Australia Pty Ltd [PERSON_NAME] $16,067…" at bounding box center [737, 375] width 1474 height 751
